Goal: Navigation & Orientation: Understand site structure

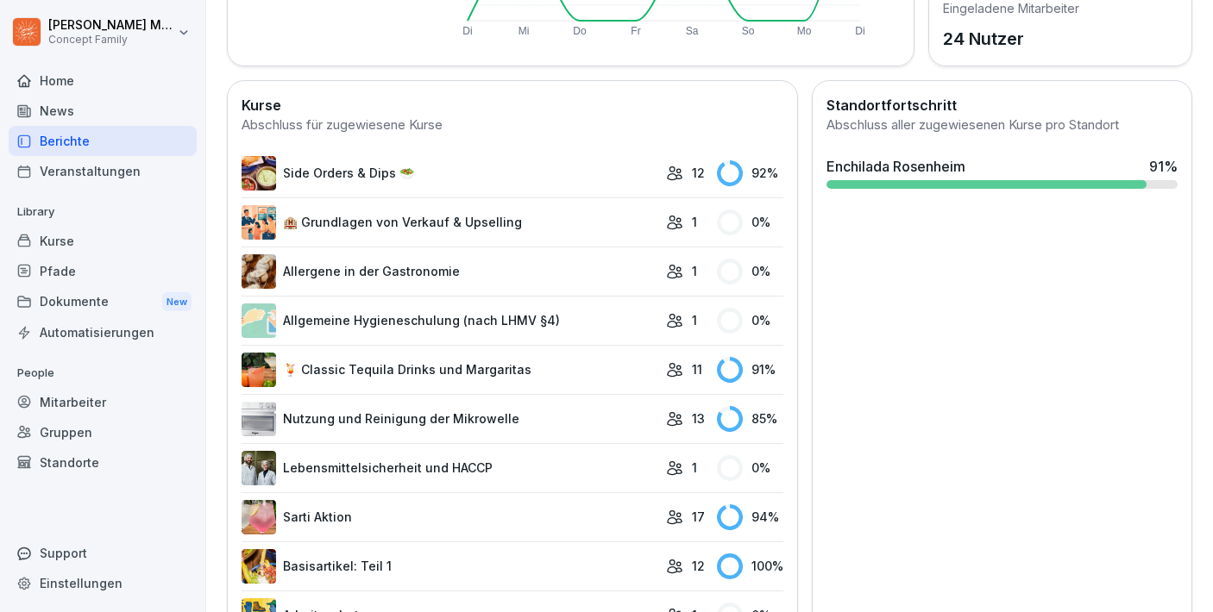
scroll to position [432, 0]
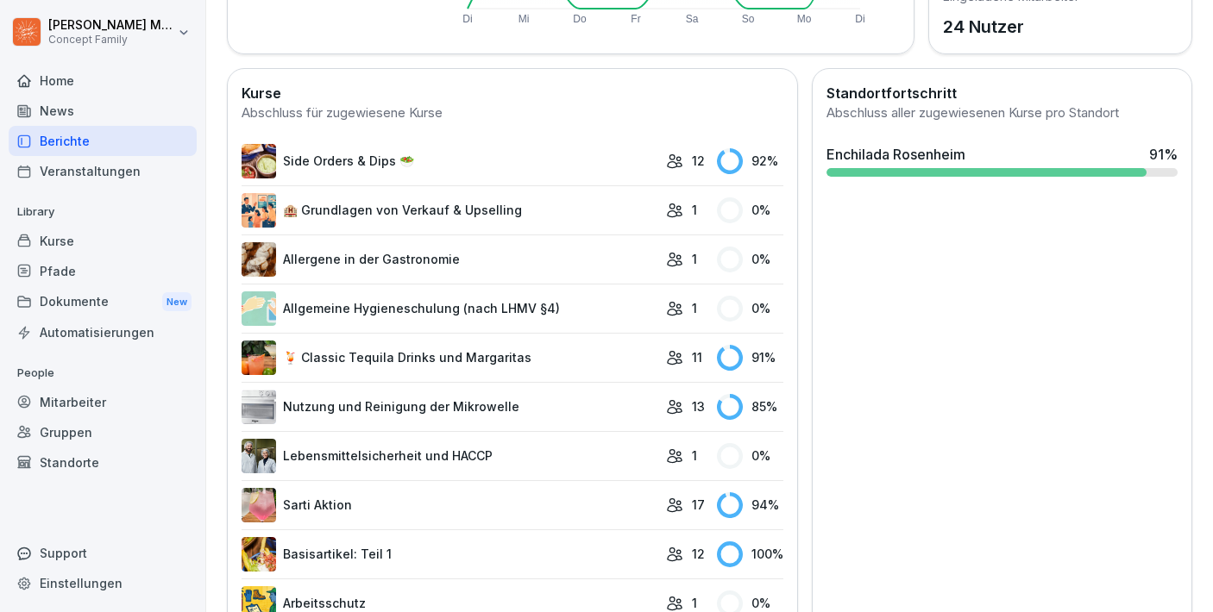
click at [446, 214] on link "🏨 Grundlagen von Verkauf & Upselling" at bounding box center [449, 210] width 416 height 34
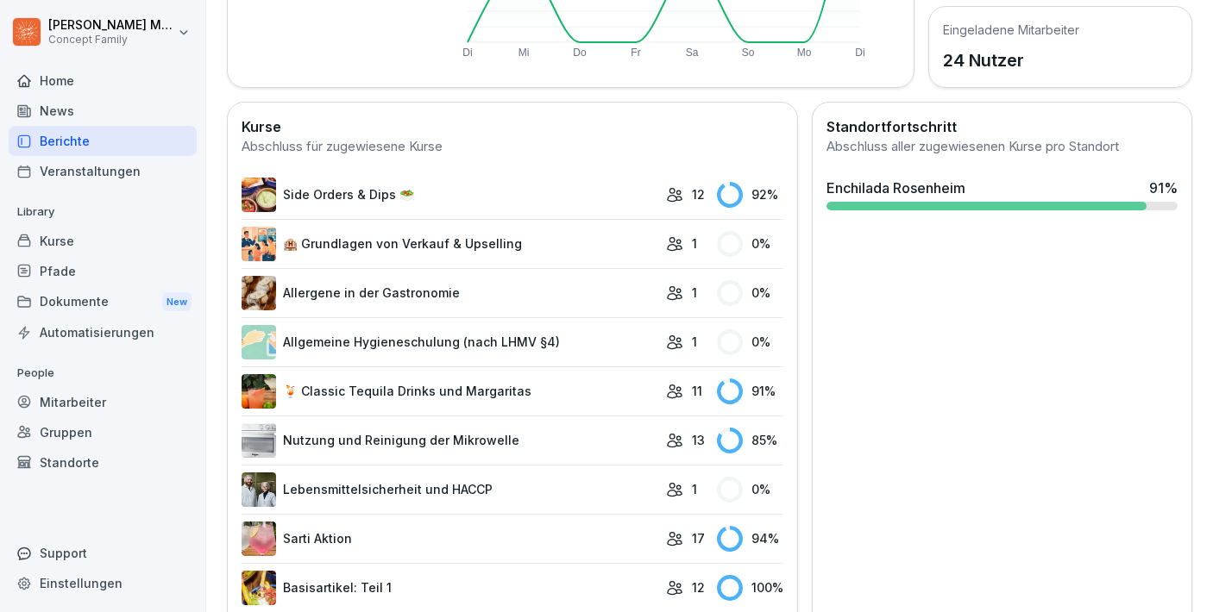
scroll to position [404, 0]
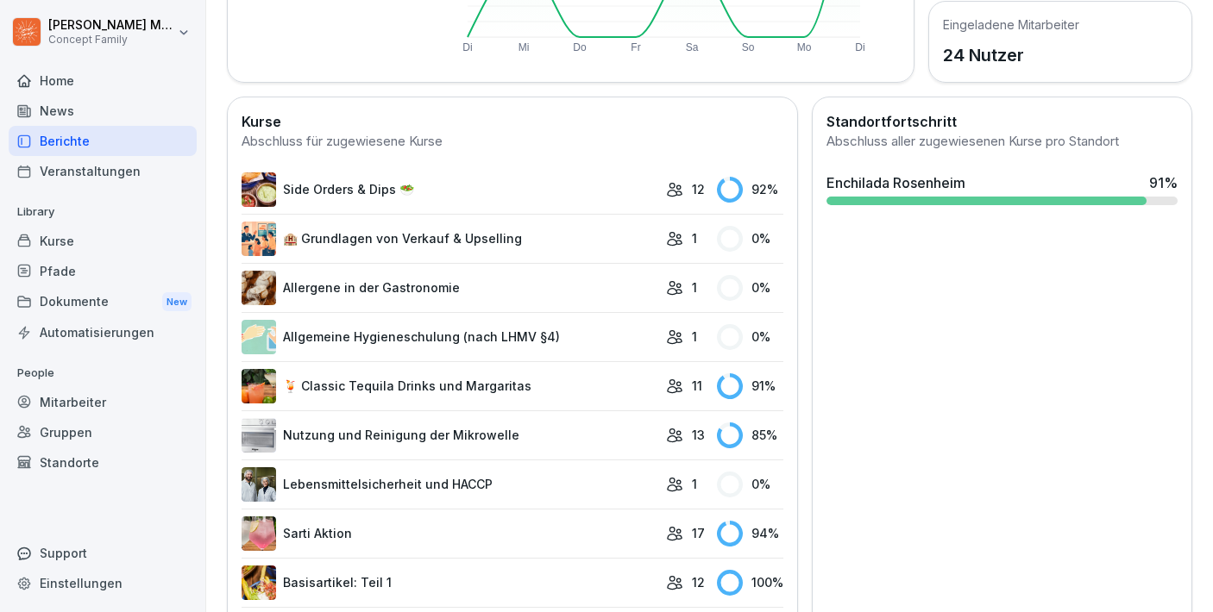
click at [442, 241] on link "🏨 Grundlagen von Verkauf & Upselling" at bounding box center [449, 239] width 416 height 34
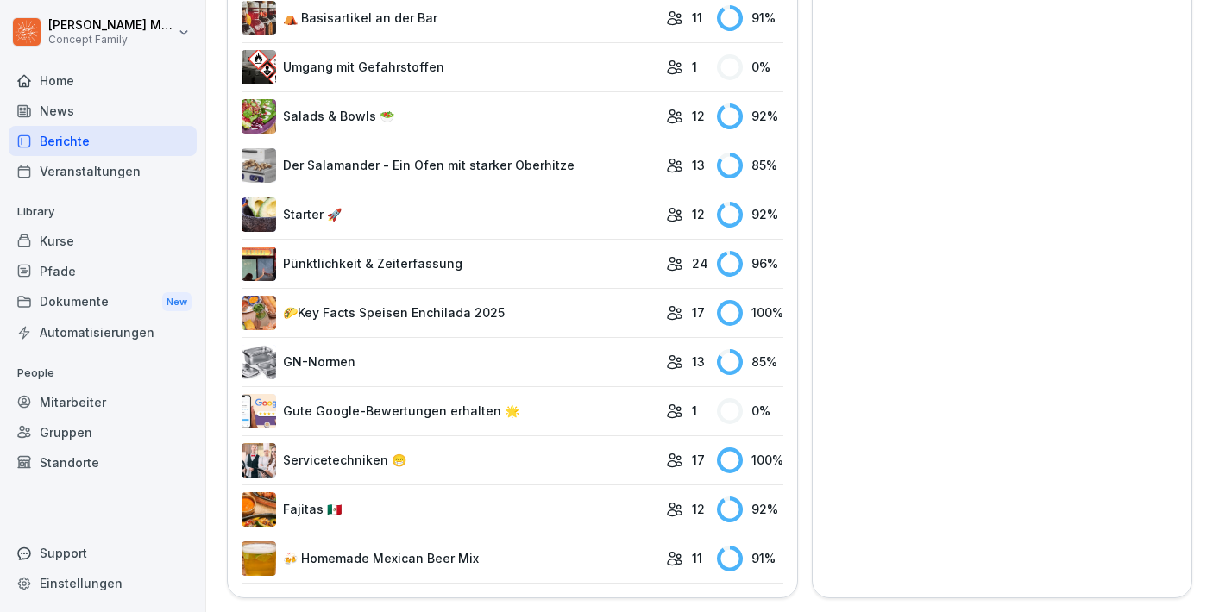
scroll to position [3230, 0]
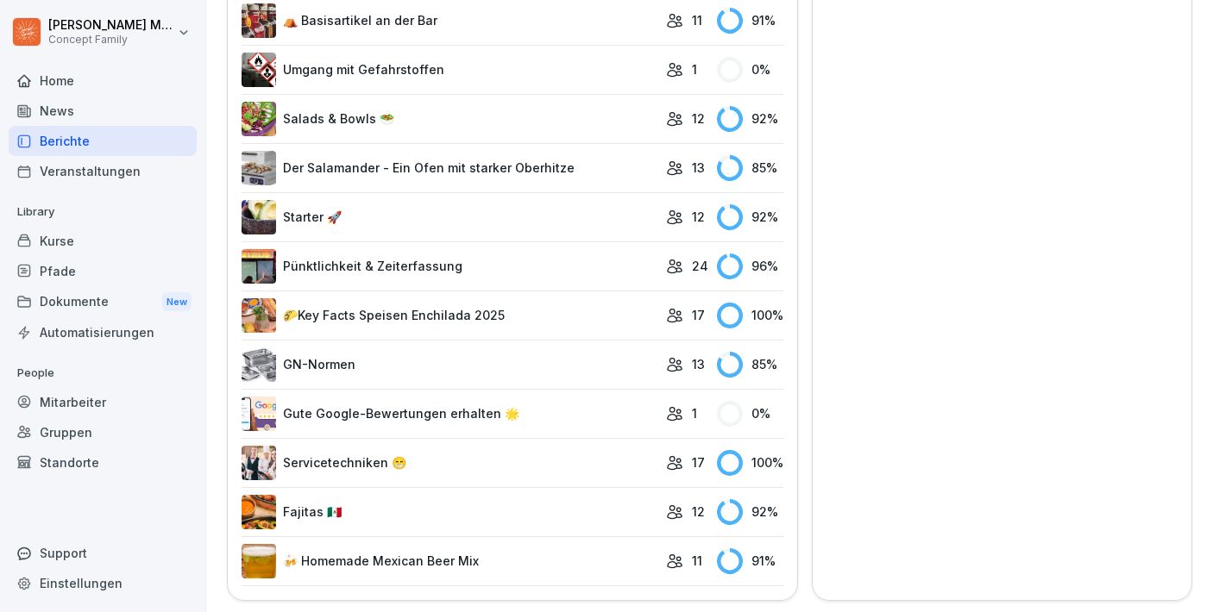
click at [71, 300] on div "Dokumente New" at bounding box center [103, 302] width 188 height 32
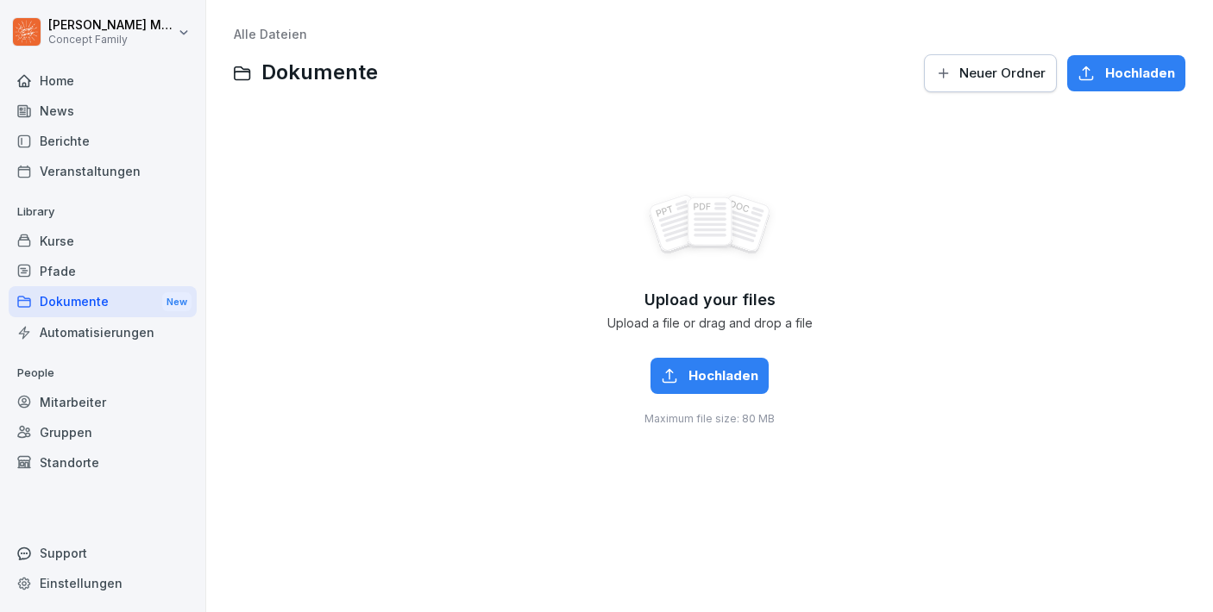
click at [63, 342] on div "Automatisierungen" at bounding box center [103, 332] width 188 height 30
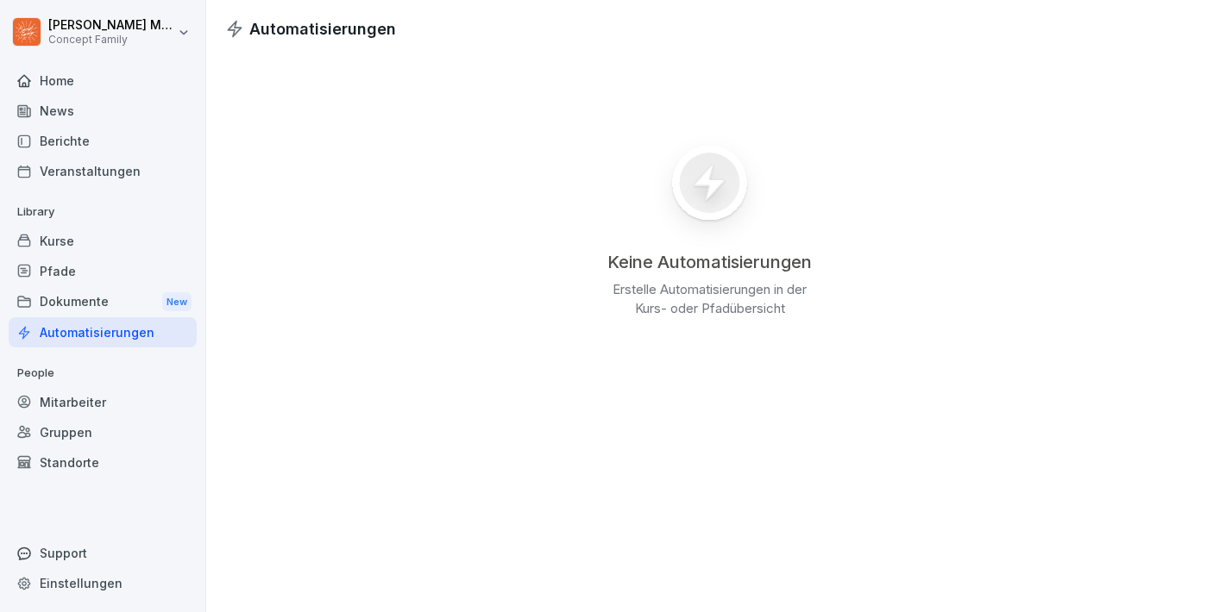
click at [57, 82] on div "Home" at bounding box center [103, 81] width 188 height 30
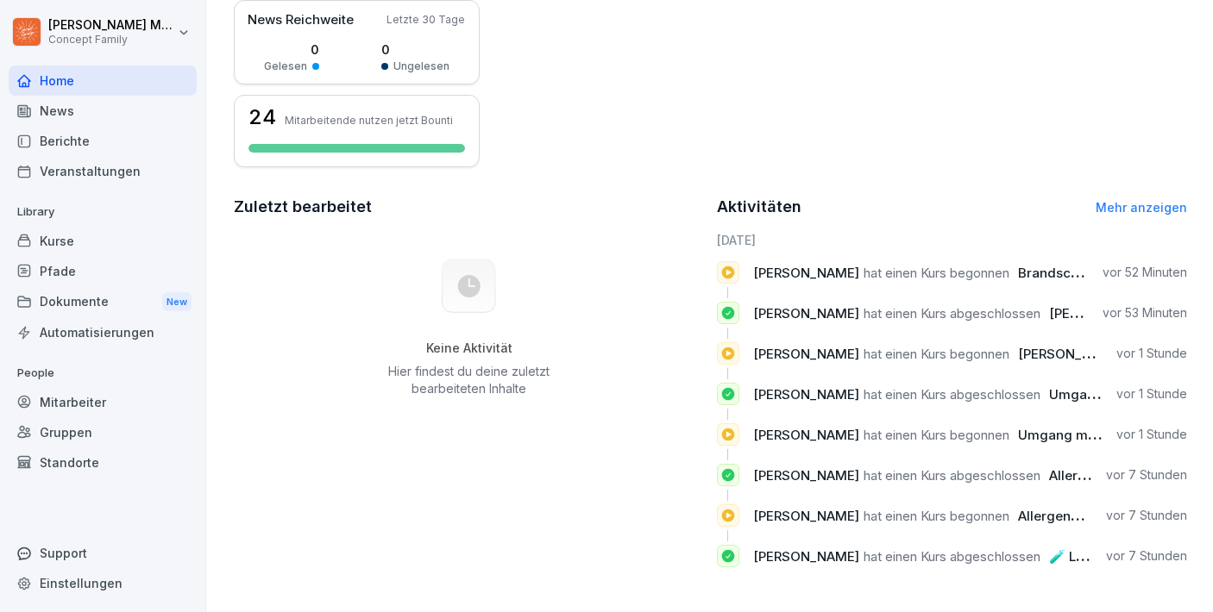
scroll to position [434, 0]
click at [48, 102] on div "News" at bounding box center [103, 111] width 188 height 30
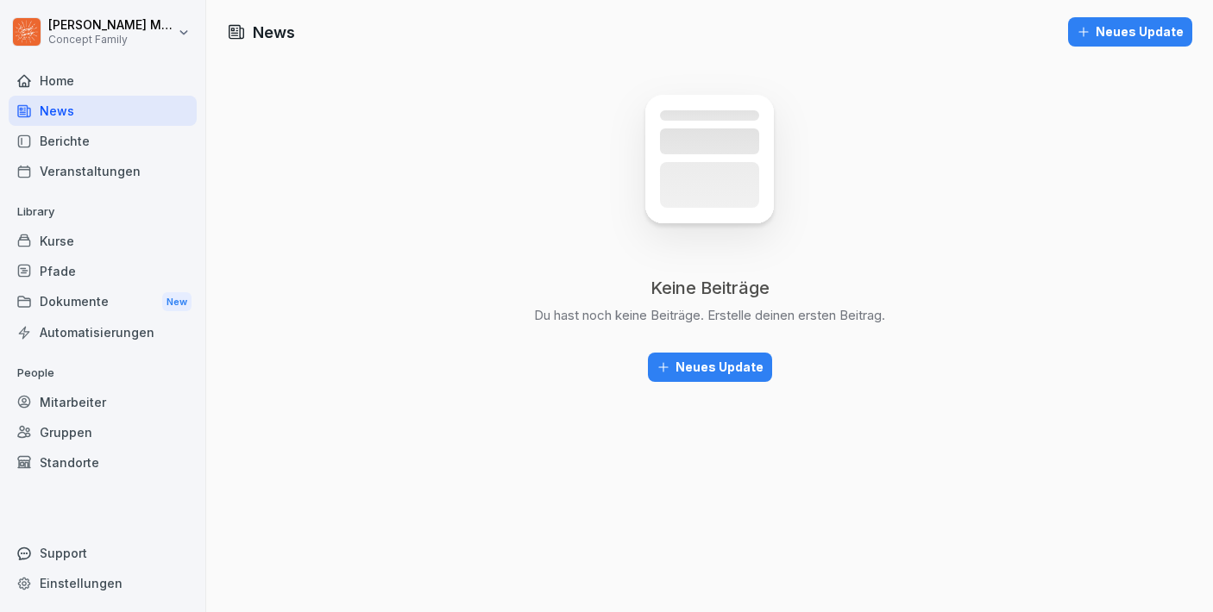
click at [72, 172] on div "Veranstaltungen" at bounding box center [103, 171] width 188 height 30
